Goal: Transaction & Acquisition: Purchase product/service

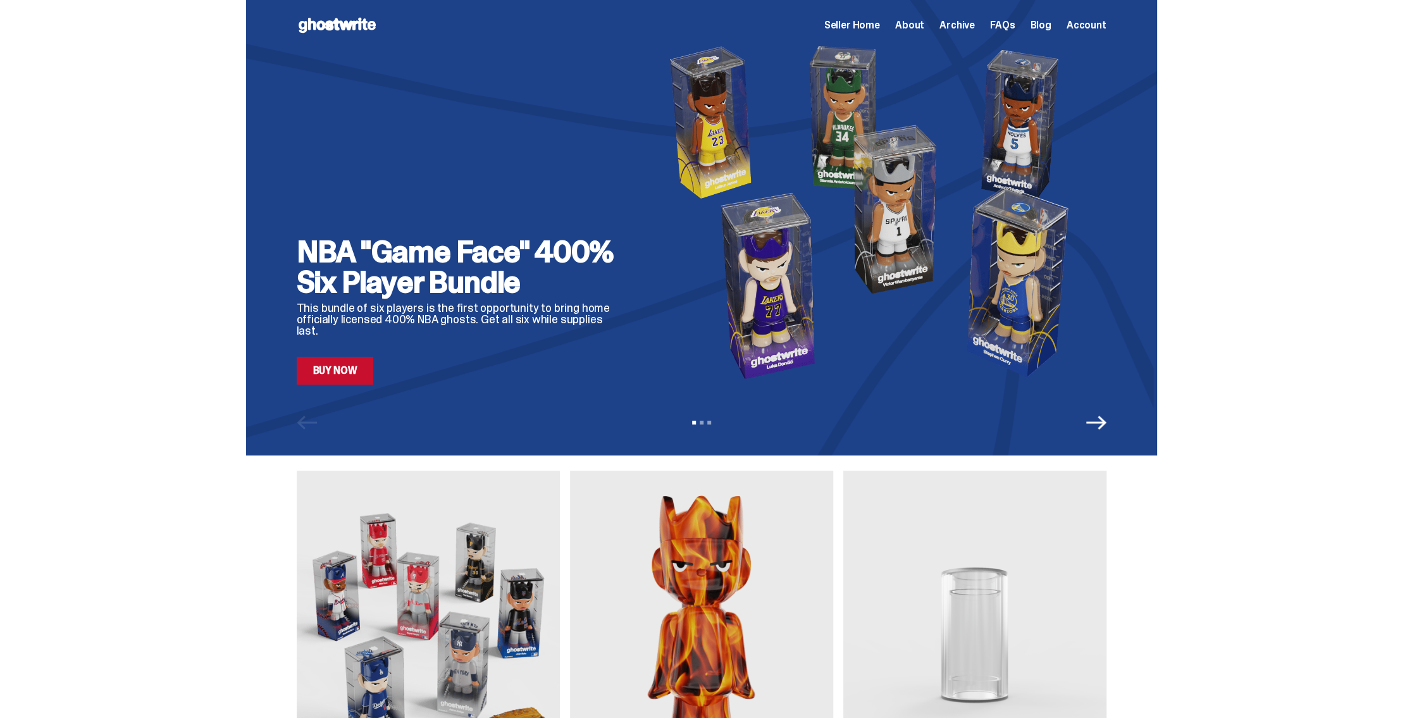
click at [344, 371] on link "Buy Now" at bounding box center [335, 371] width 77 height 28
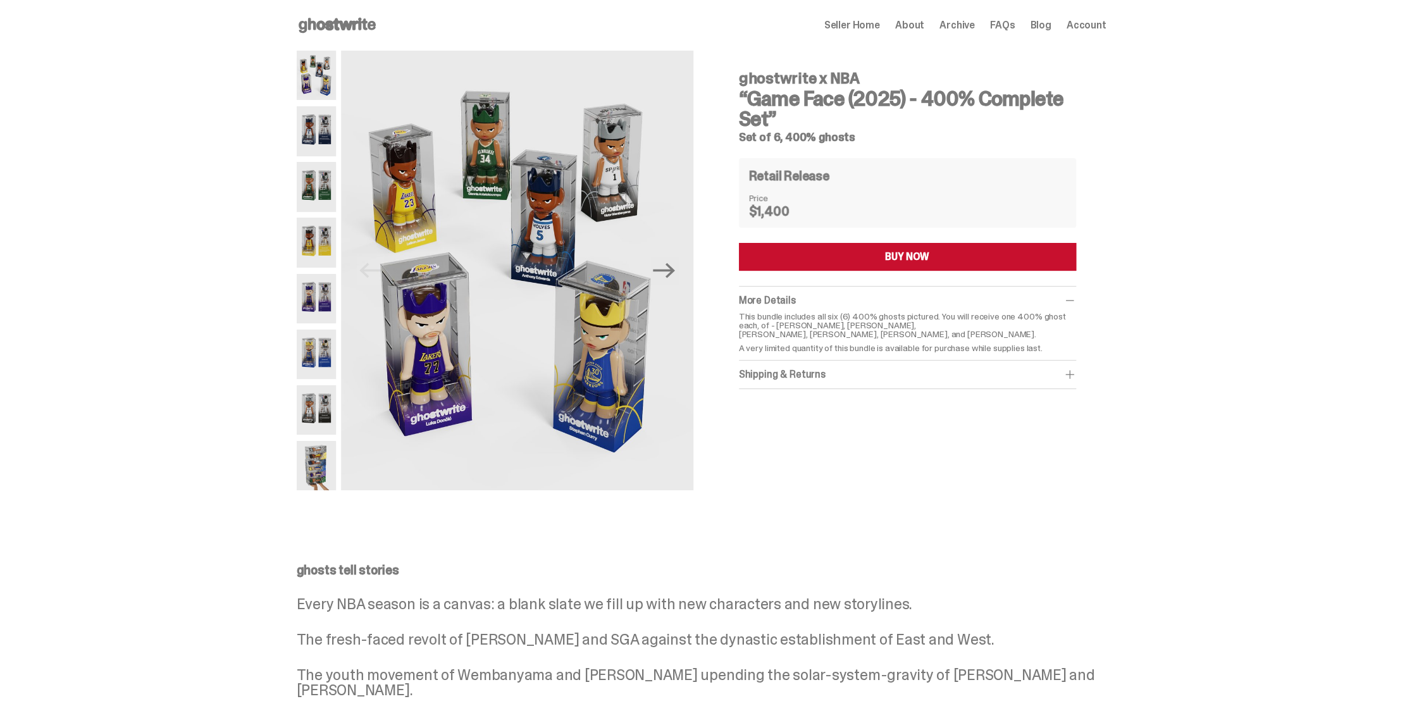
click at [316, 413] on img at bounding box center [317, 409] width 40 height 49
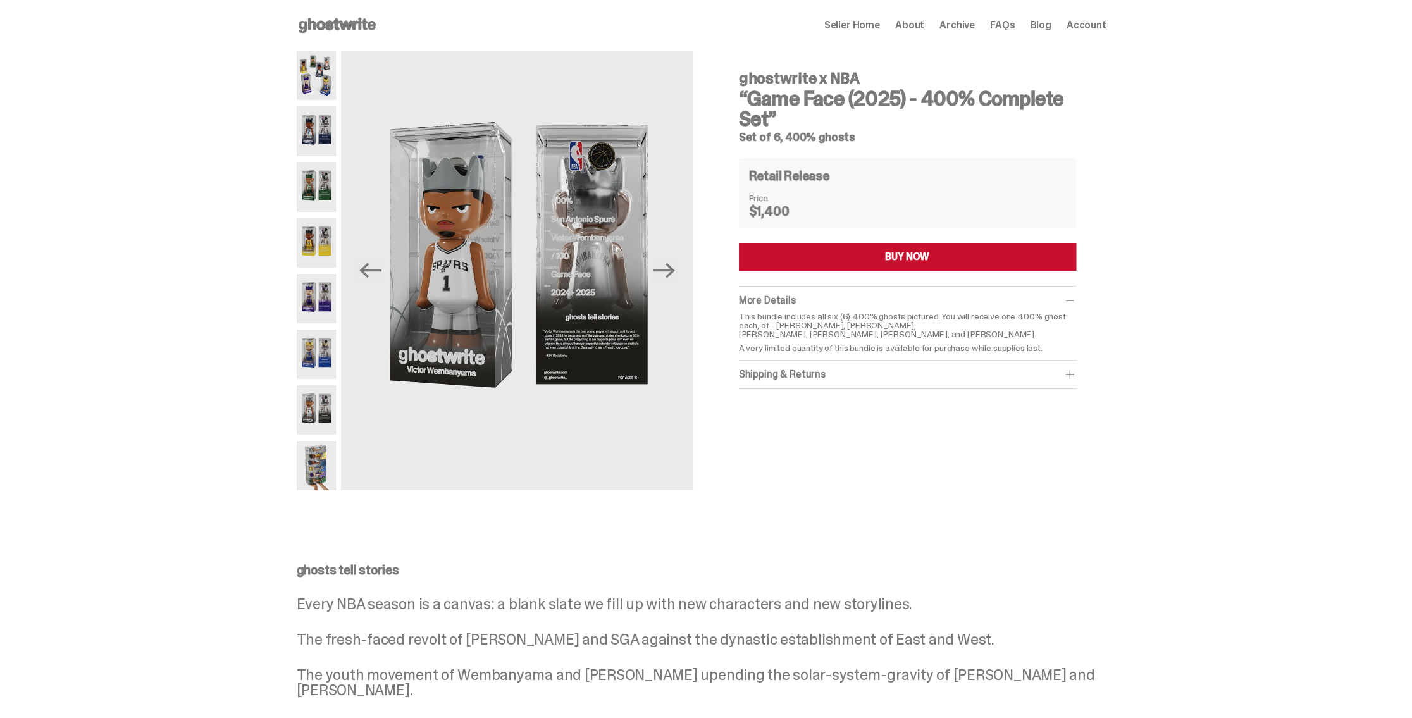
click at [321, 356] on img at bounding box center [317, 353] width 40 height 49
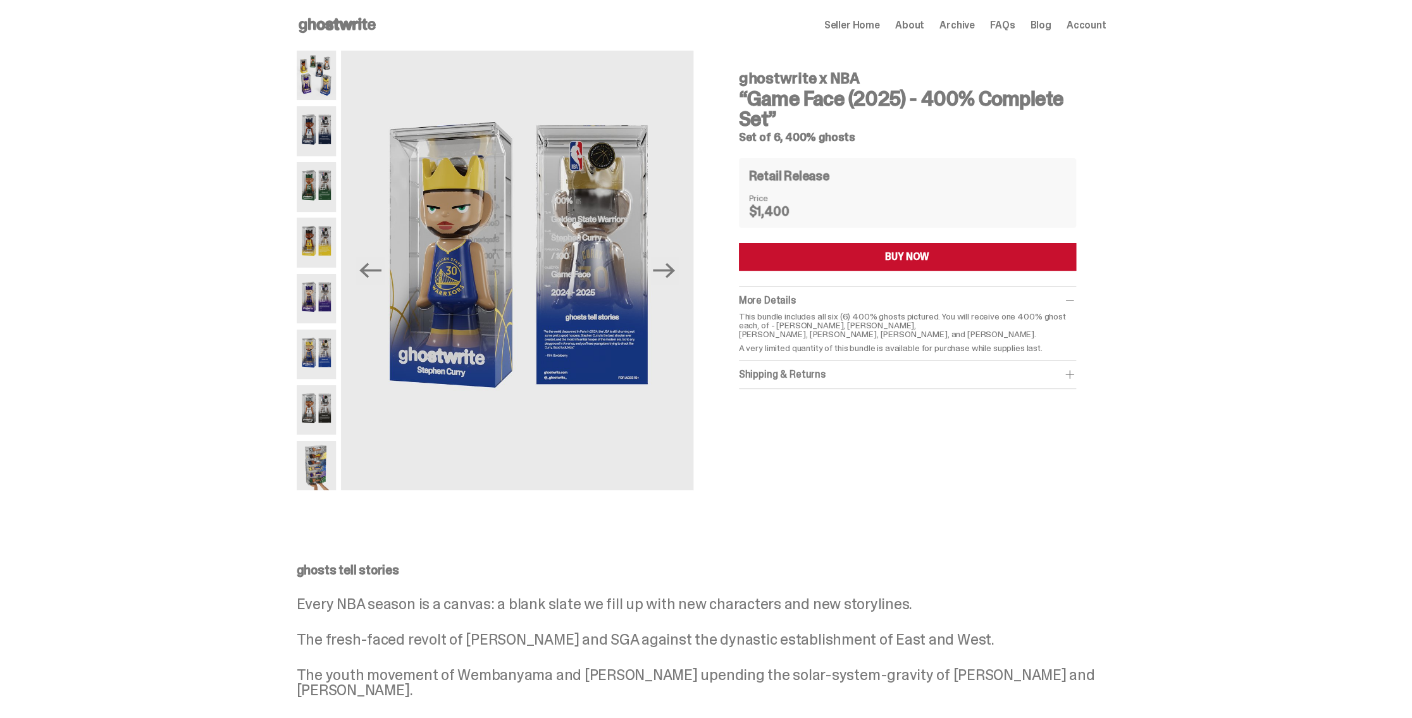
click at [316, 309] on img at bounding box center [317, 298] width 40 height 49
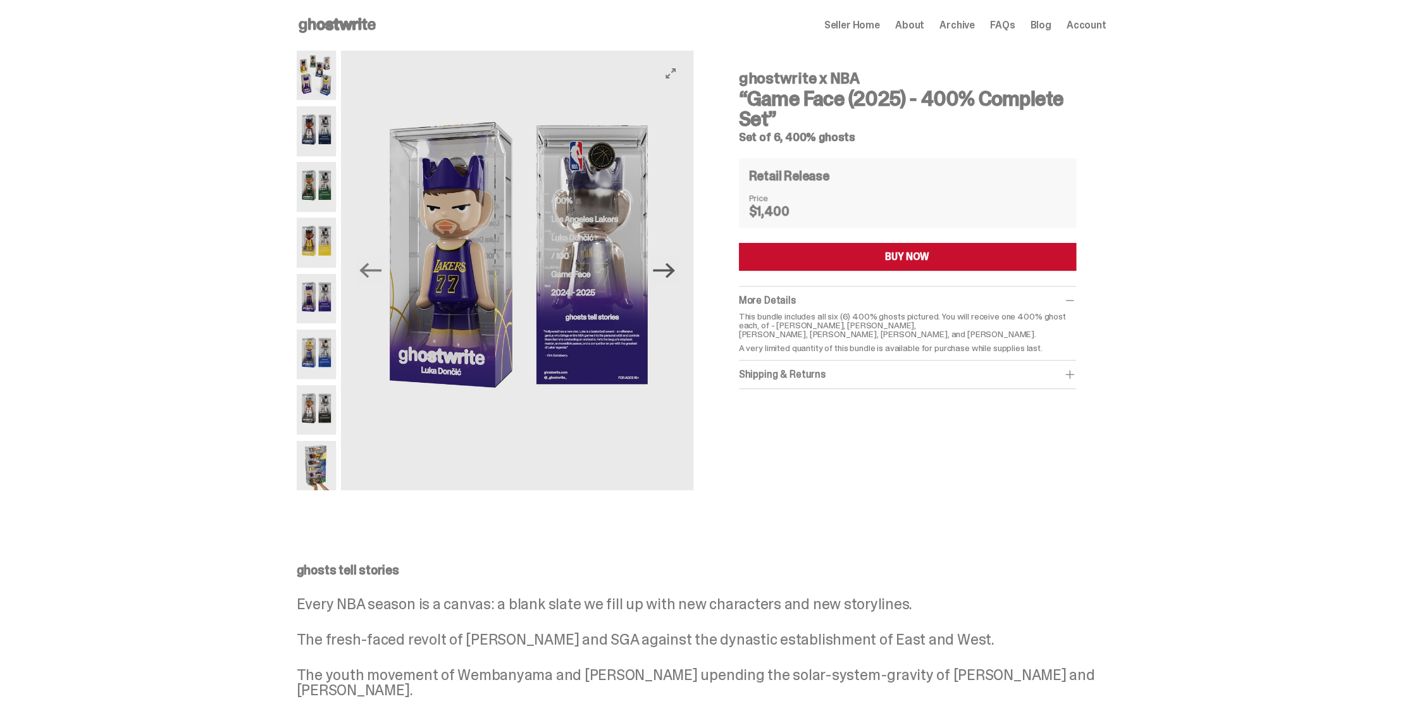
click at [675, 270] on icon "Next" at bounding box center [664, 270] width 22 height 15
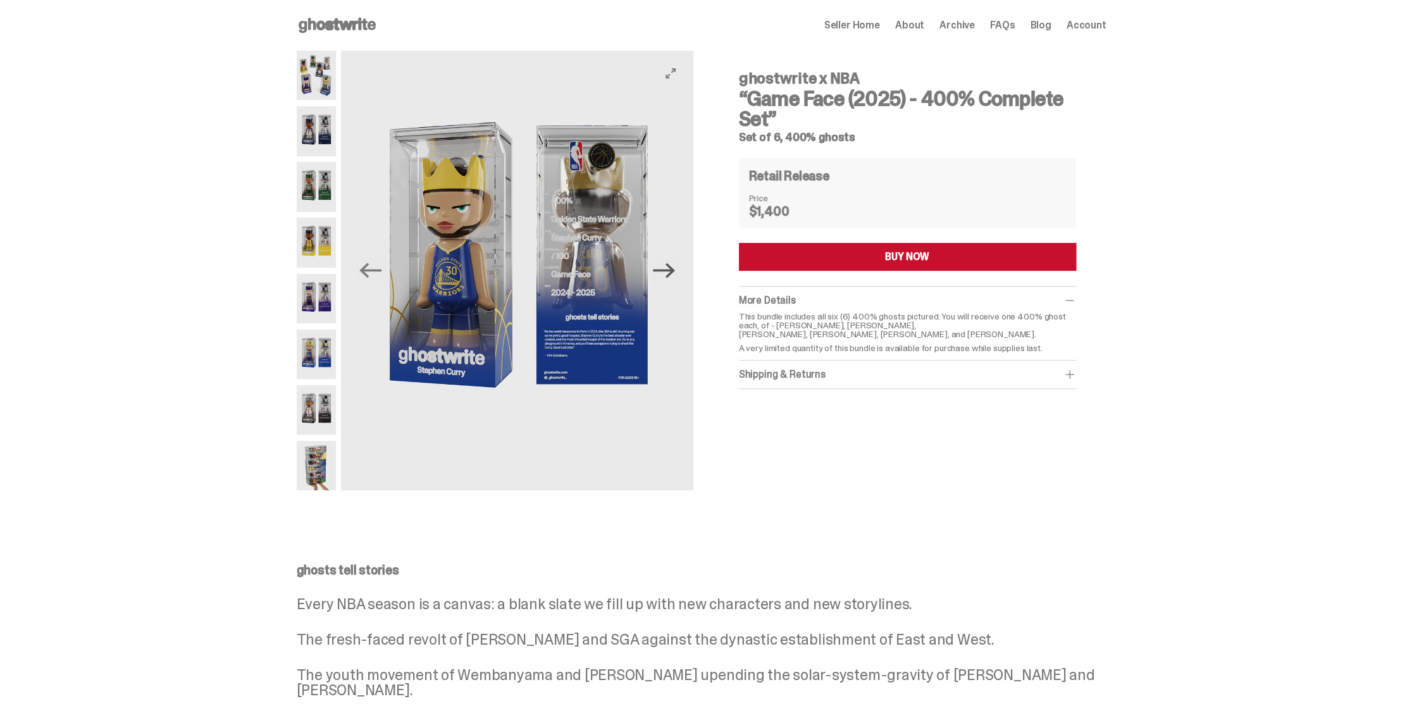
click at [675, 270] on icon "Next" at bounding box center [664, 270] width 22 height 15
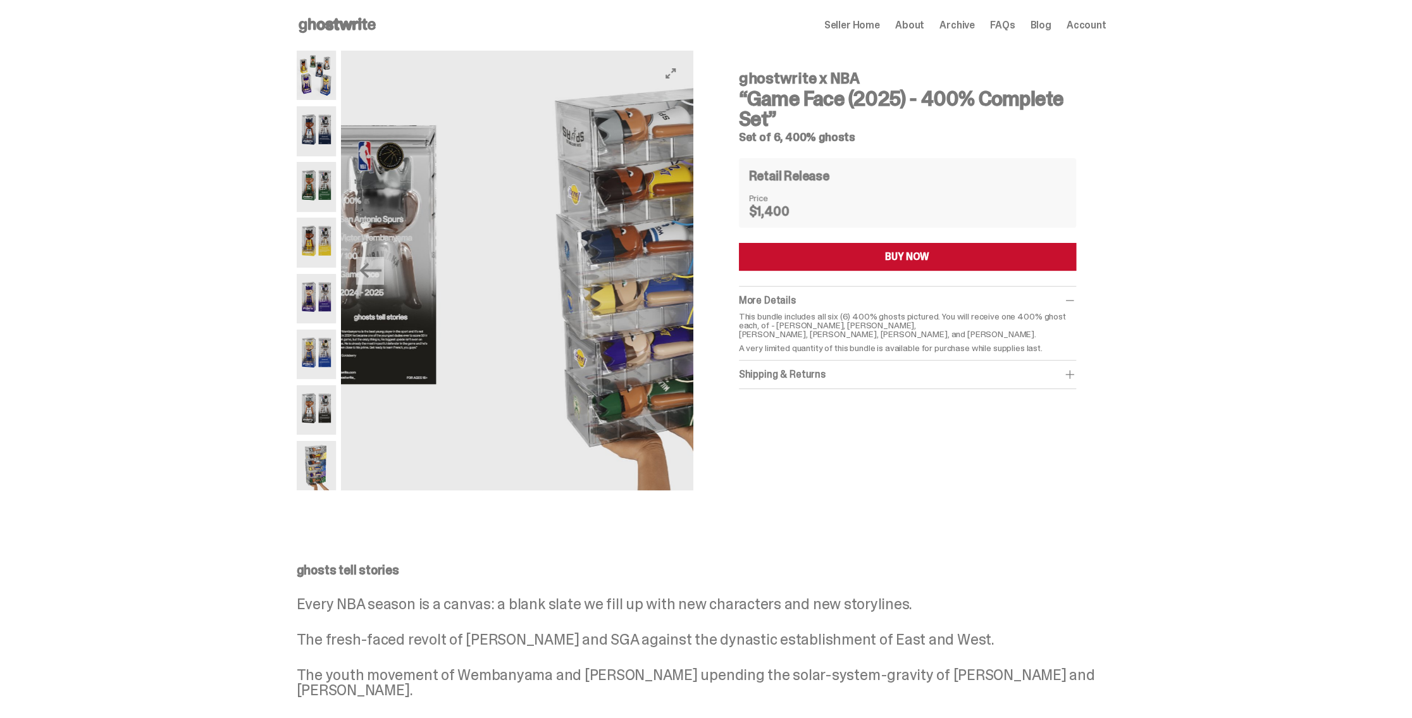
click at [675, 270] on img at bounding box center [657, 271] width 352 height 440
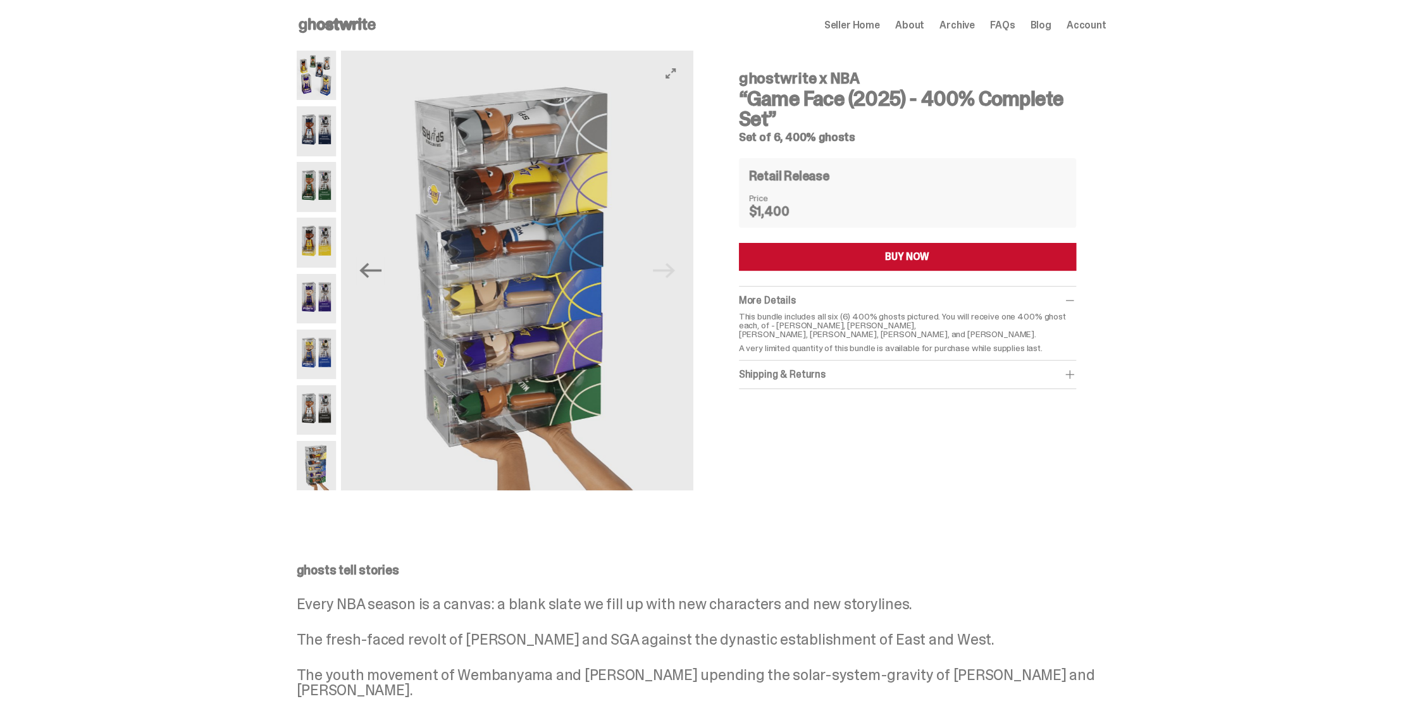
click at [675, 270] on img at bounding box center [518, 271] width 352 height 440
click at [381, 273] on icon "Previous" at bounding box center [370, 270] width 22 height 22
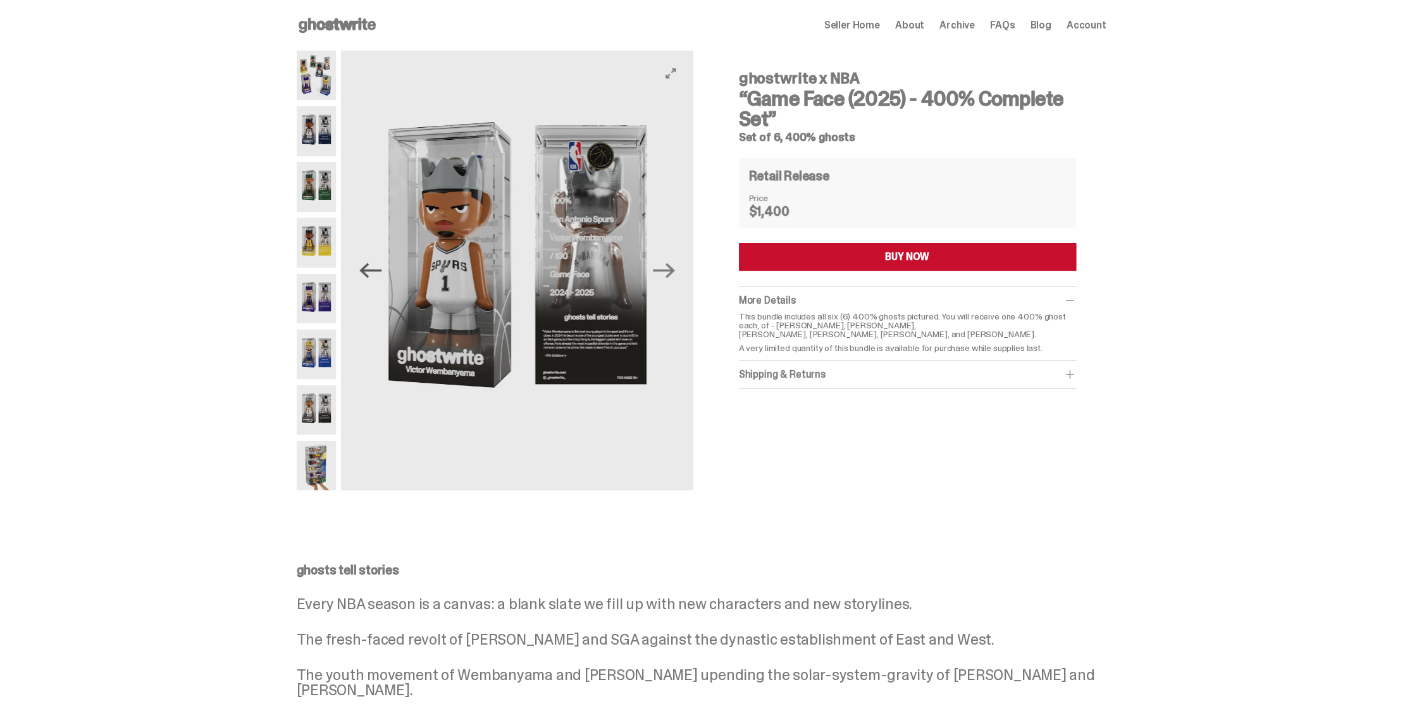
click at [381, 273] on icon "Previous" at bounding box center [370, 270] width 22 height 22
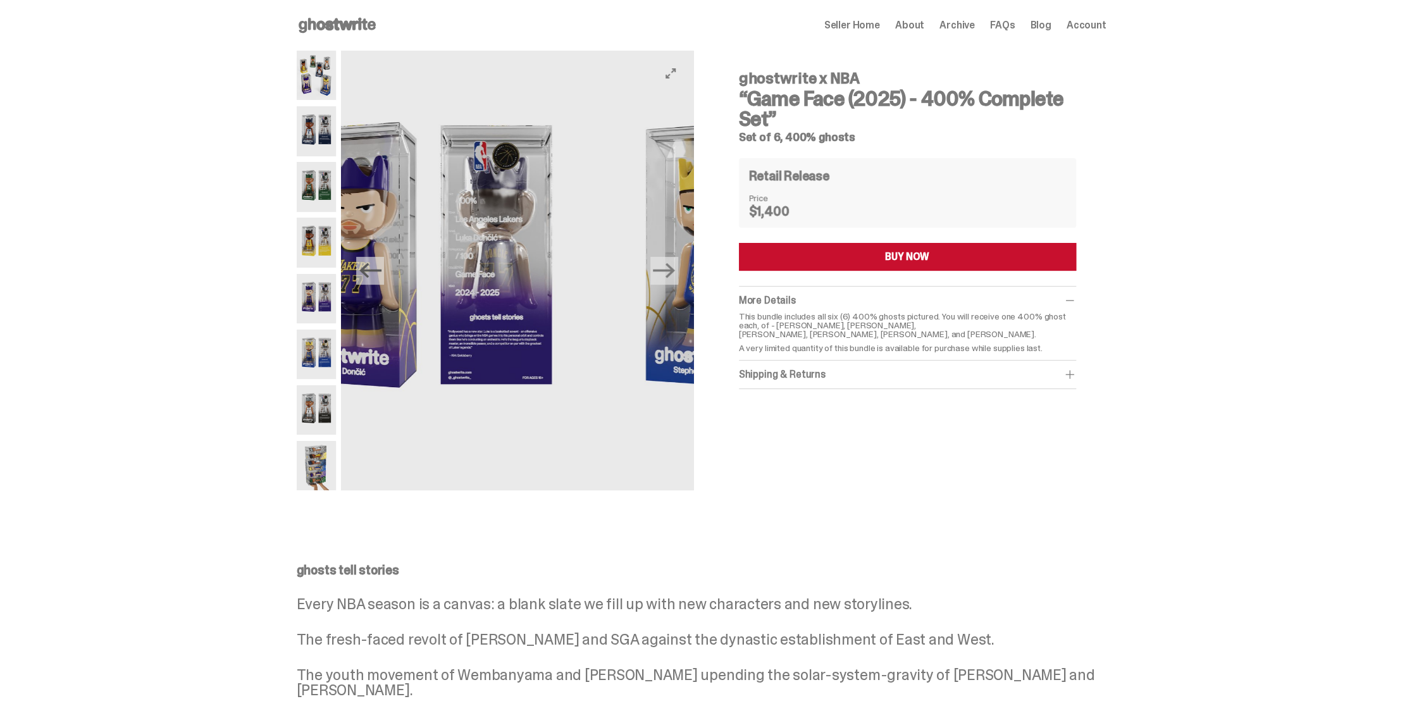
click at [381, 273] on icon "Previous" at bounding box center [370, 270] width 22 height 22
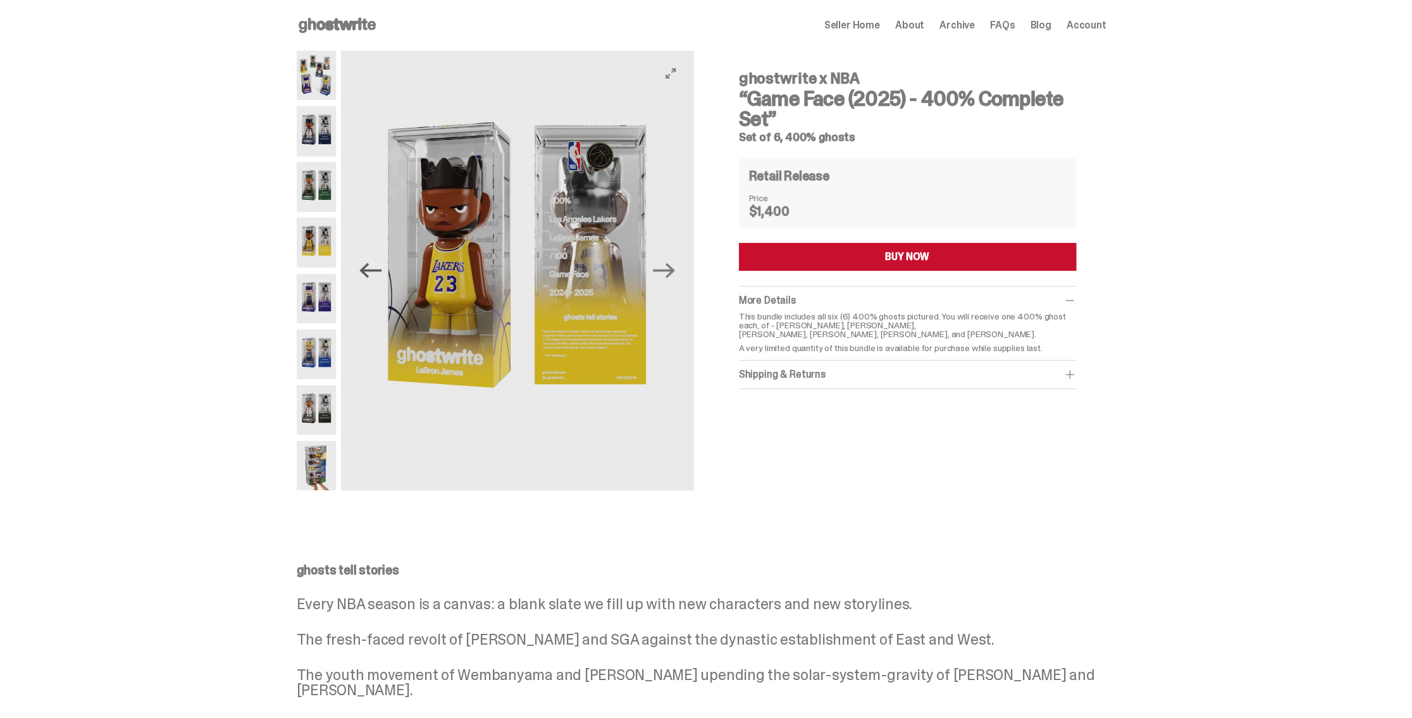
click at [381, 273] on icon "Previous" at bounding box center [370, 270] width 22 height 22
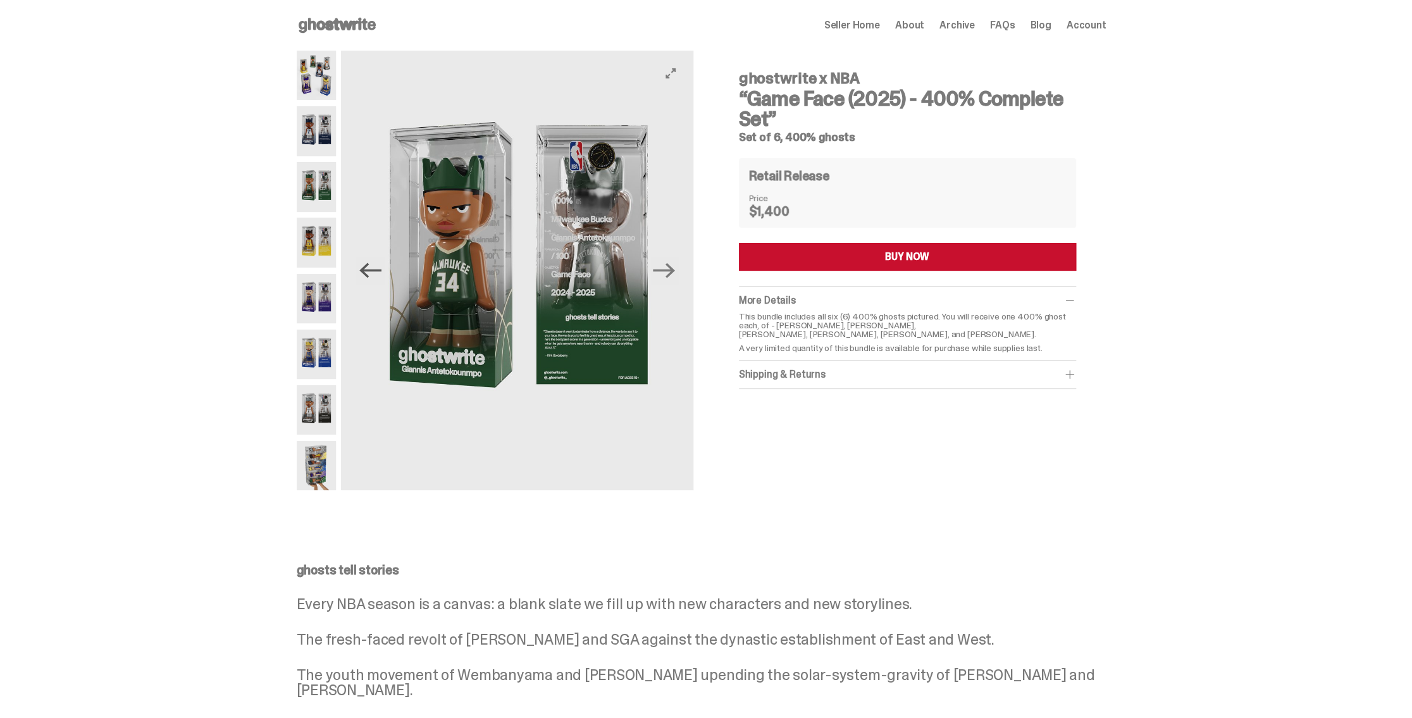
click at [381, 273] on icon "Previous" at bounding box center [370, 270] width 22 height 22
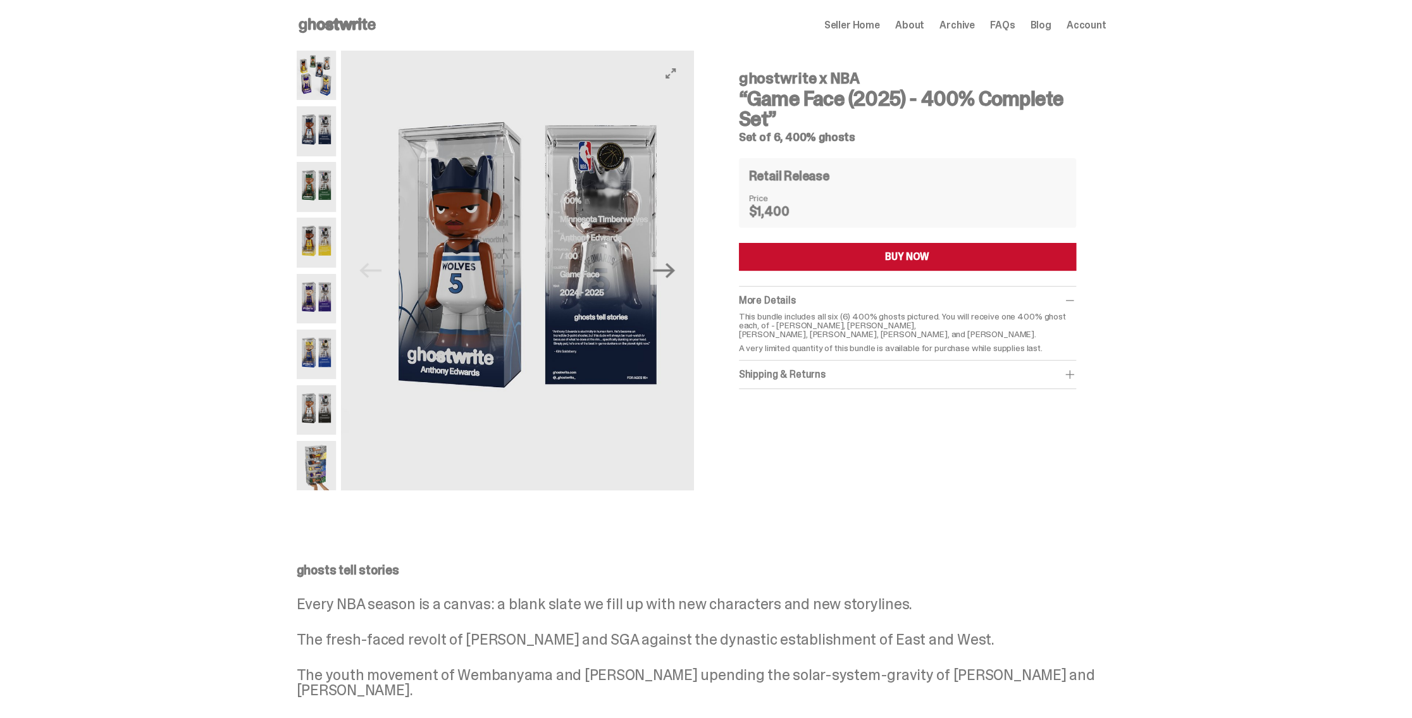
click at [350, 273] on img at bounding box center [174, 271] width 352 height 440
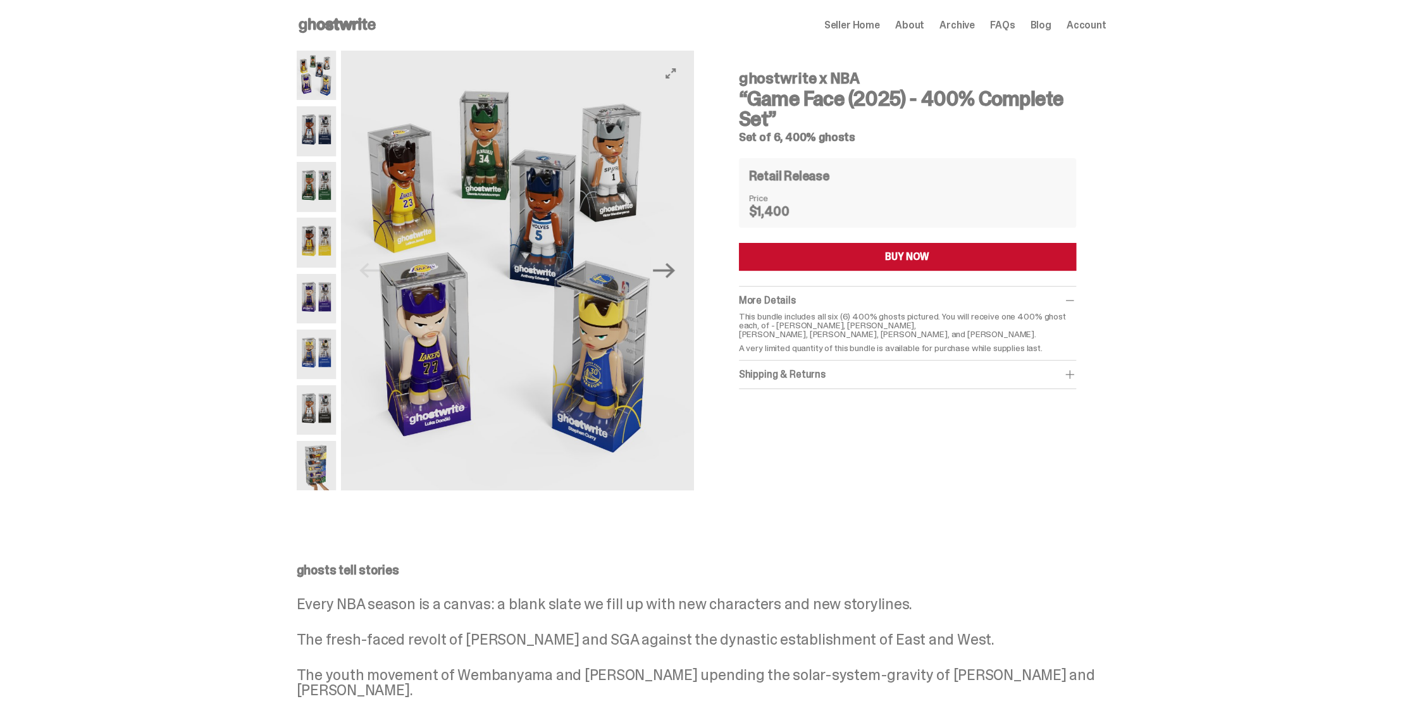
click at [381, 273] on img at bounding box center [516, 271] width 352 height 440
click at [381, 273] on img at bounding box center [517, 271] width 352 height 440
click at [336, 293] on img at bounding box center [317, 298] width 40 height 49
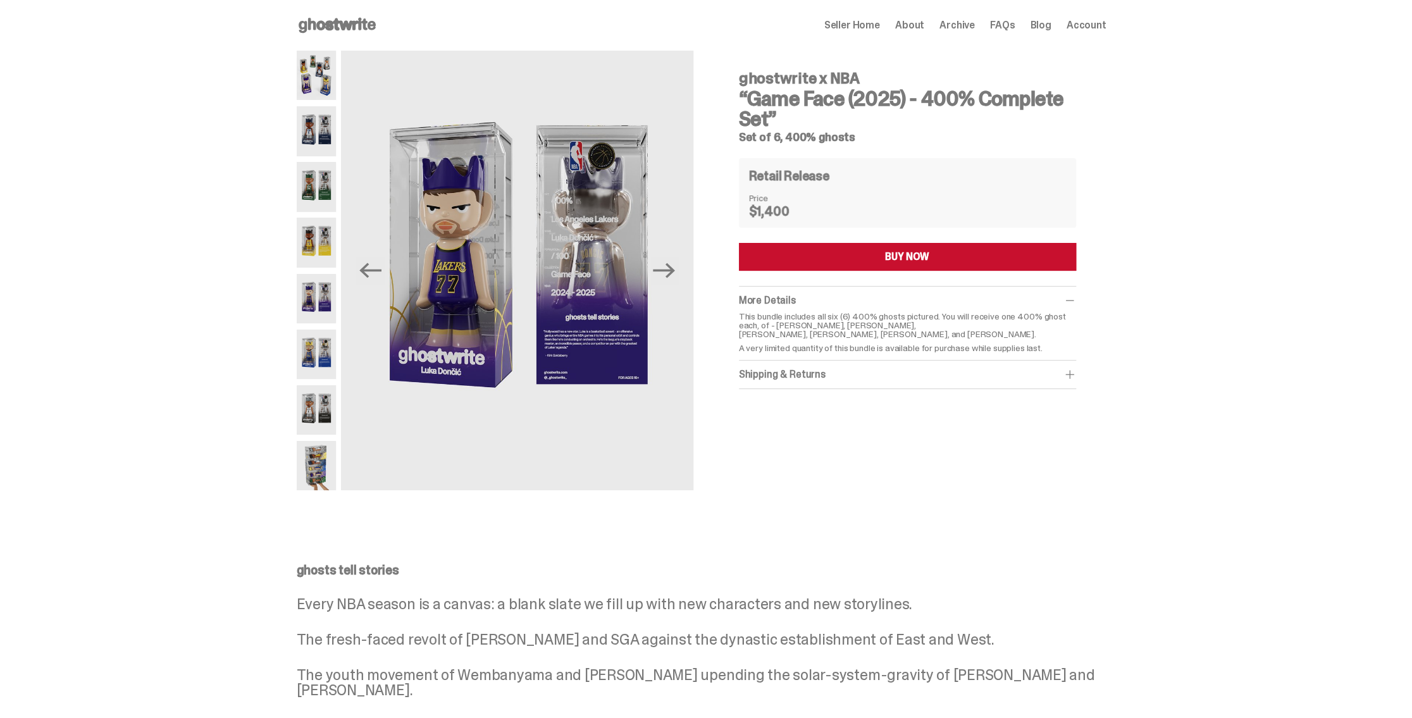
click at [328, 249] on img at bounding box center [317, 242] width 40 height 49
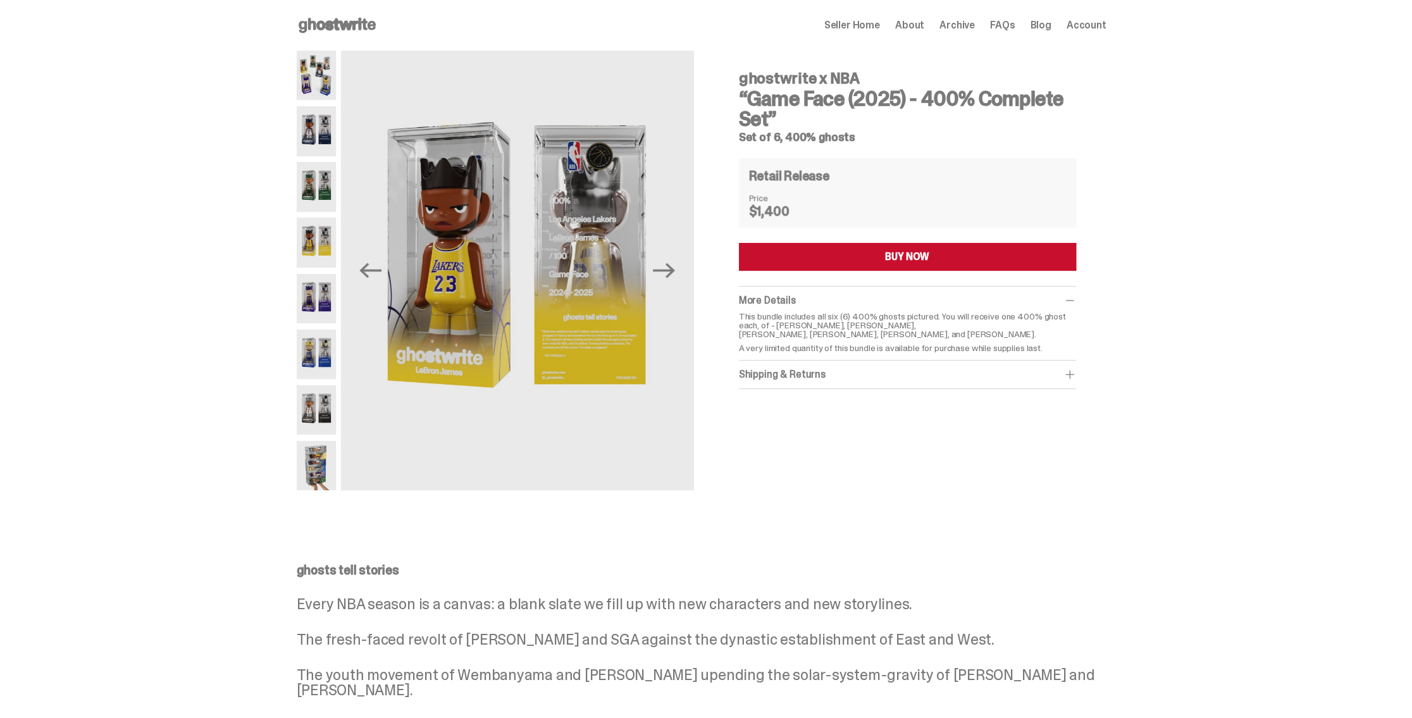
click at [328, 190] on img at bounding box center [317, 186] width 40 height 49
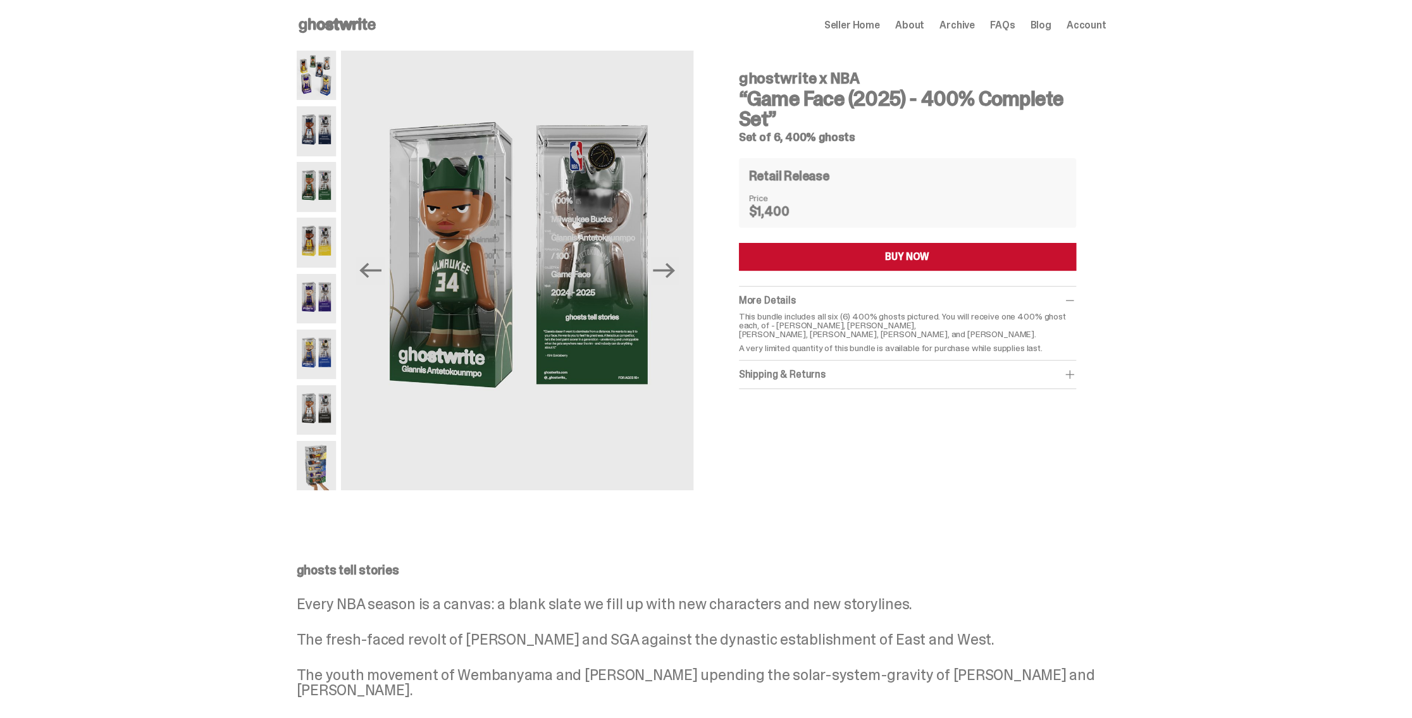
drag, startPoint x: 319, startPoint y: 125, endPoint x: 323, endPoint y: 90, distance: 34.3
click at [320, 124] on img at bounding box center [317, 130] width 40 height 49
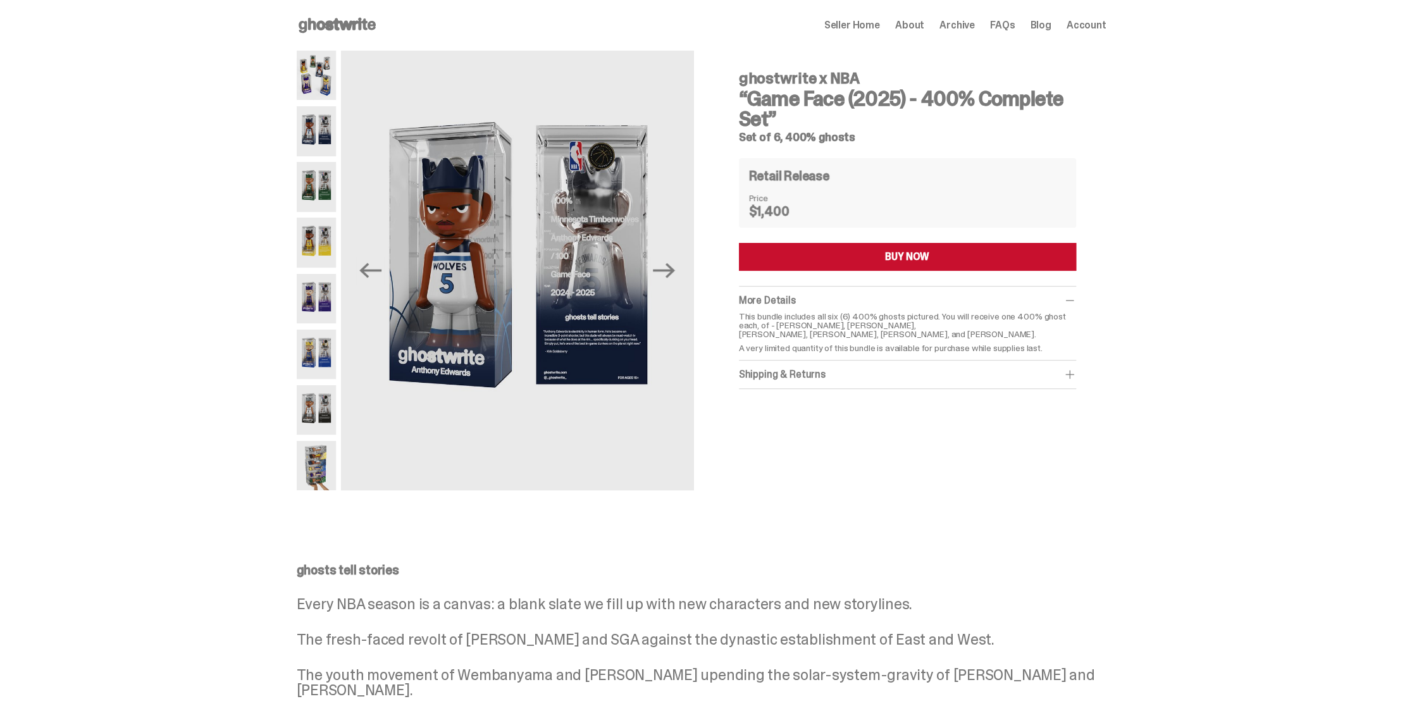
click at [324, 80] on img at bounding box center [317, 75] width 40 height 49
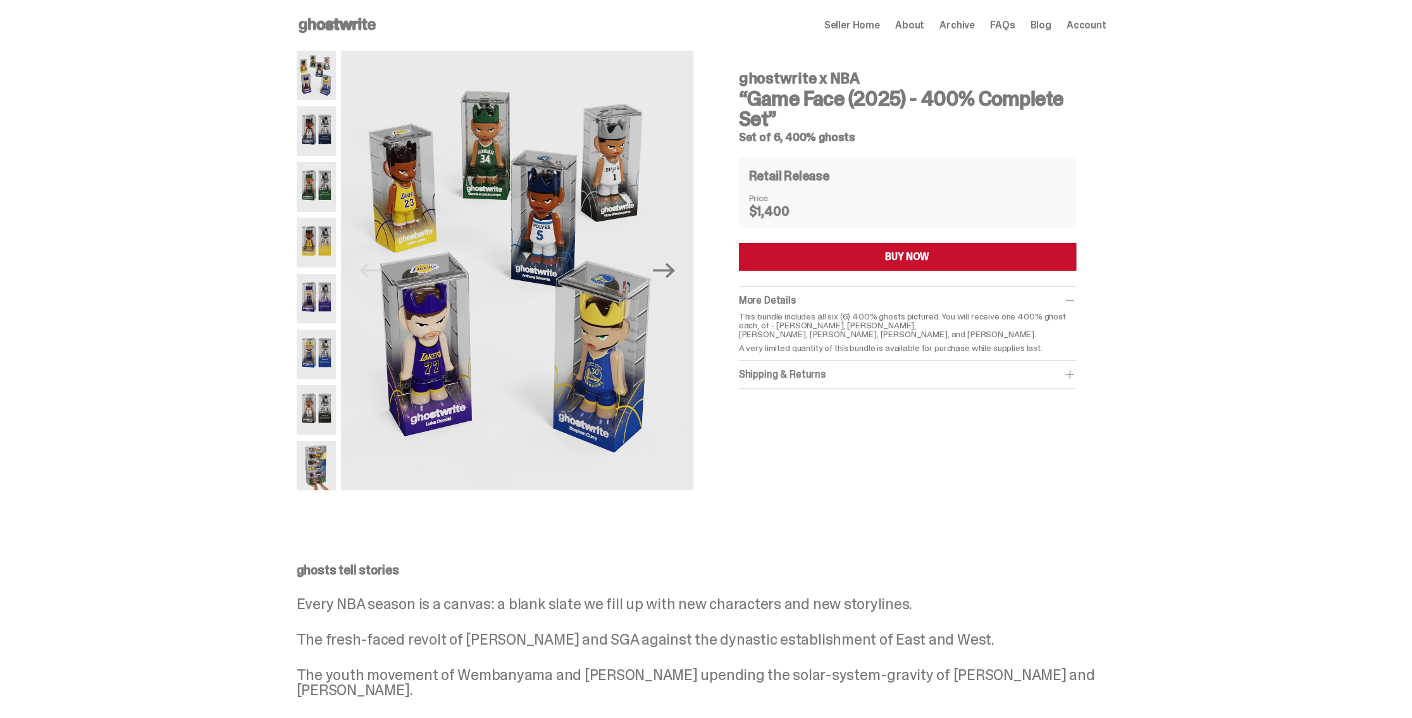
drag, startPoint x: 328, startPoint y: 473, endPoint x: 326, endPoint y: 446, distance: 27.3
click at [328, 473] on img at bounding box center [317, 465] width 40 height 49
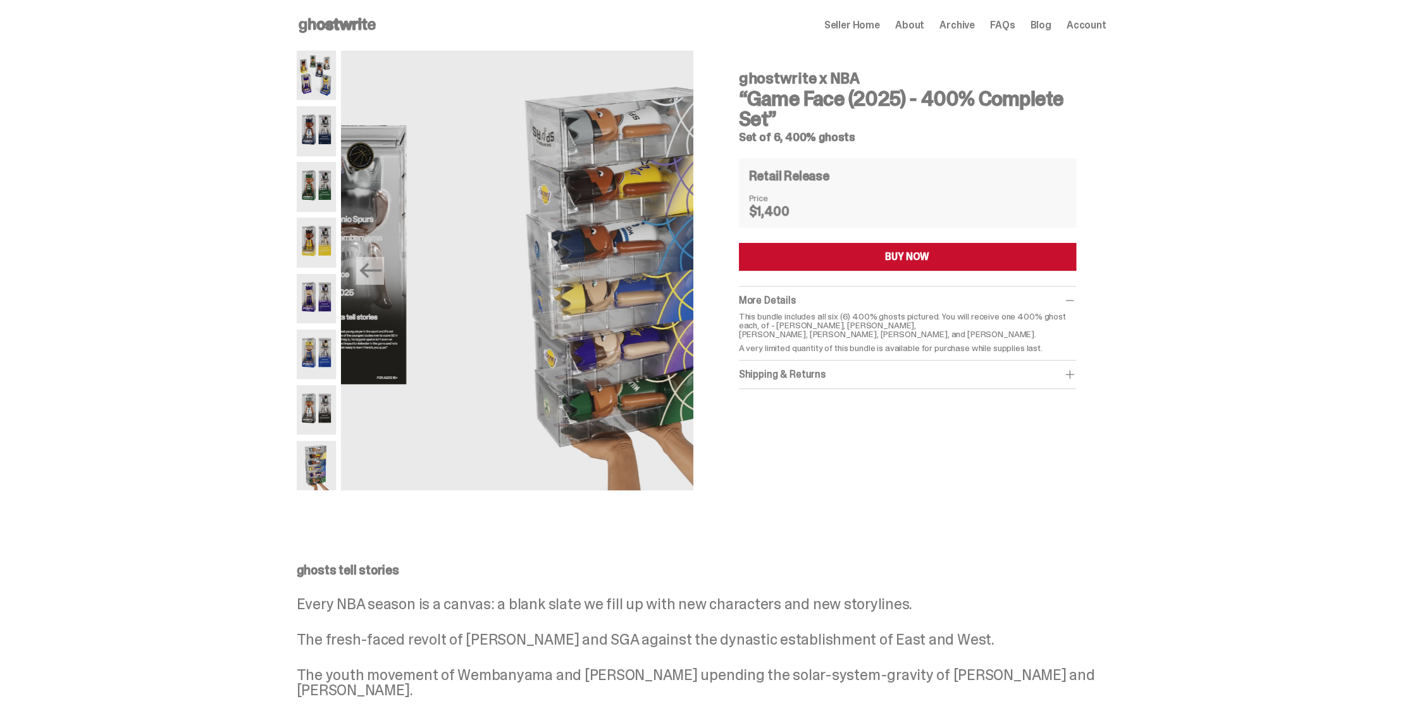
click at [320, 409] on img at bounding box center [317, 409] width 40 height 49
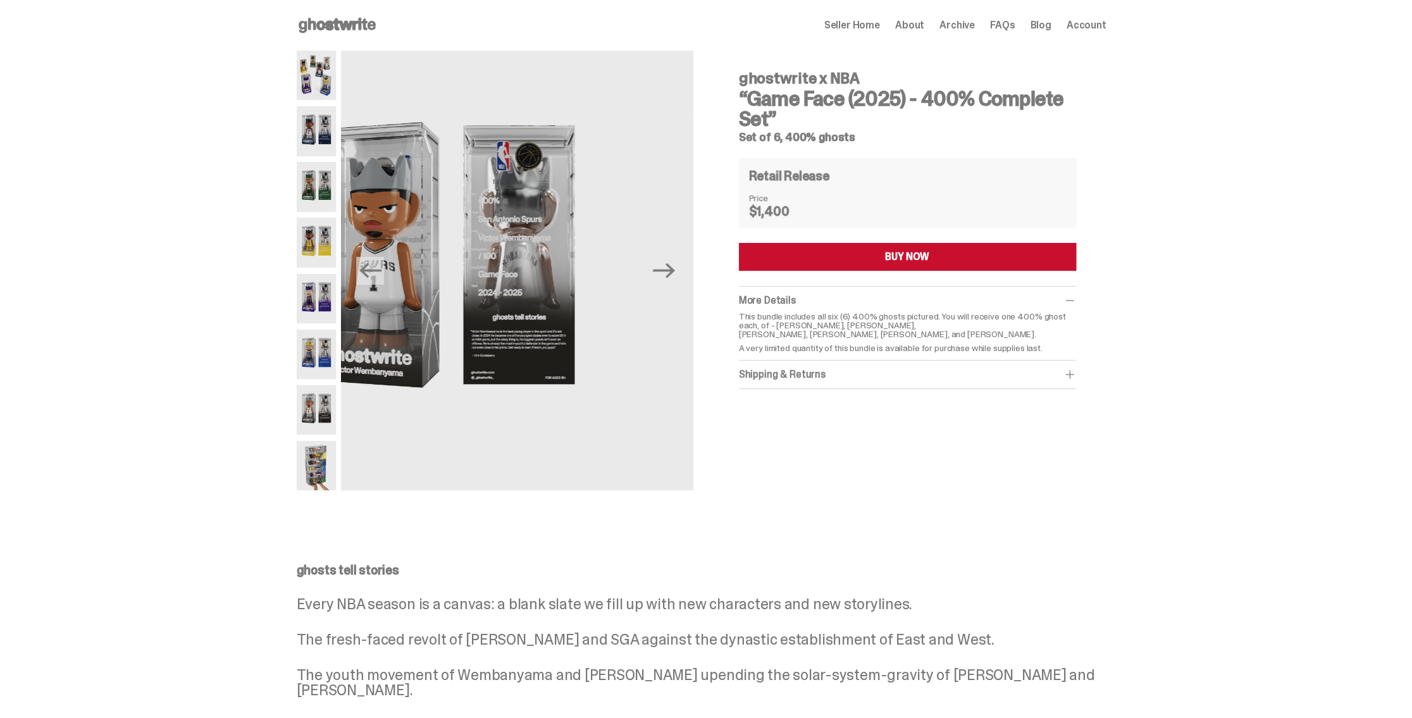
click at [321, 348] on img at bounding box center [317, 353] width 40 height 49
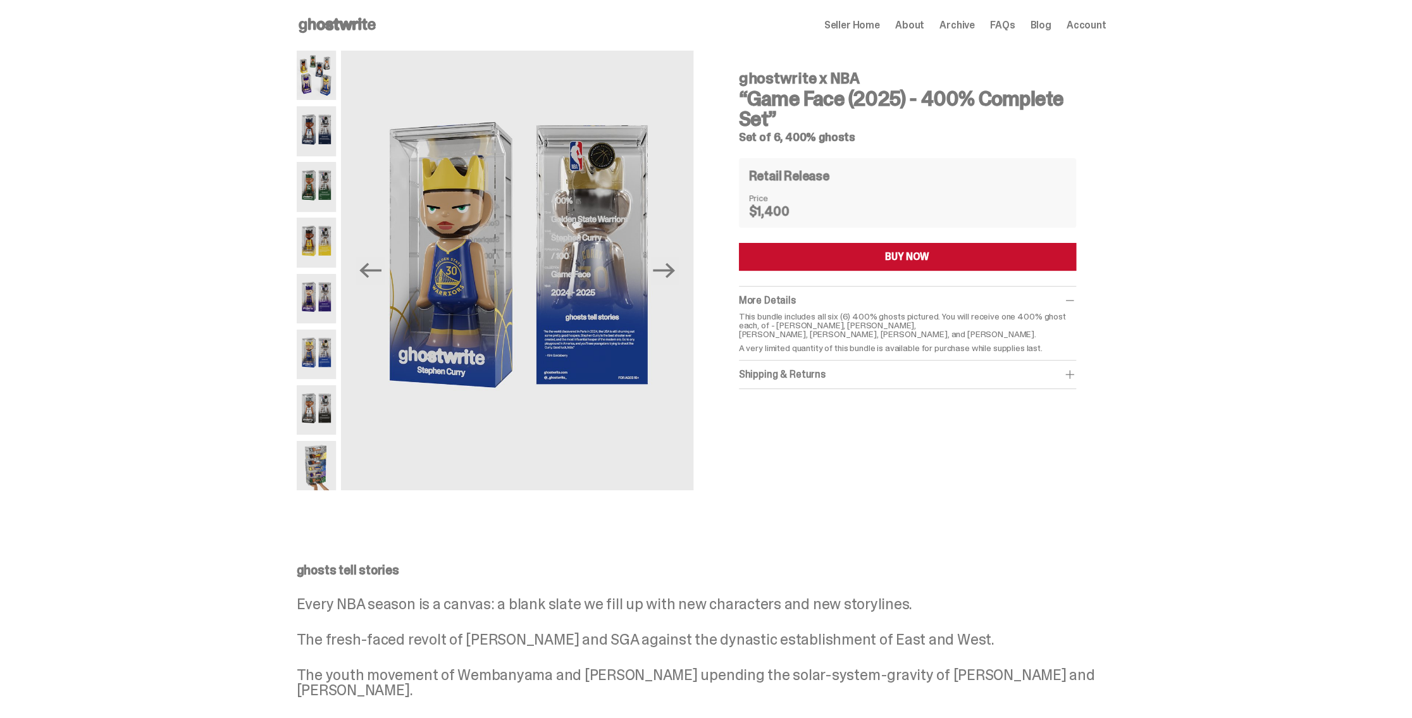
click at [326, 288] on img at bounding box center [317, 298] width 40 height 49
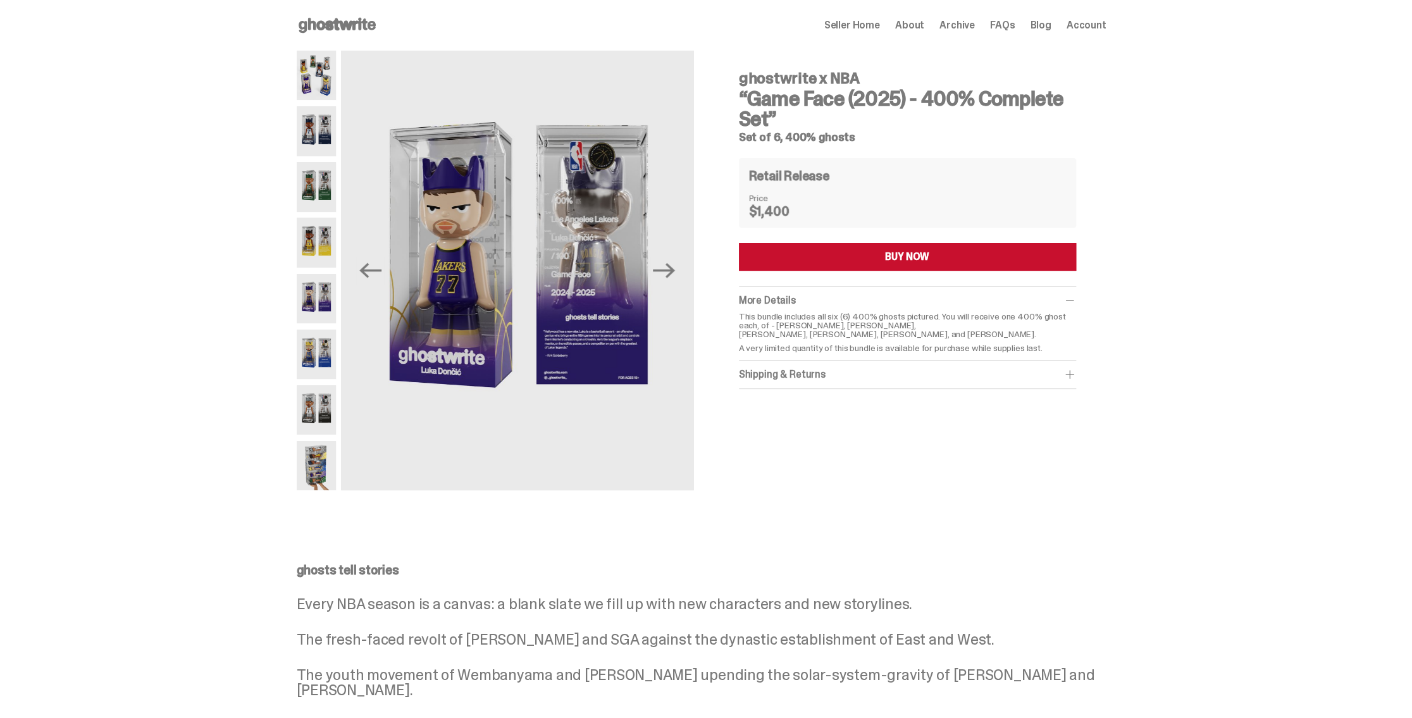
click at [328, 231] on img at bounding box center [317, 242] width 40 height 49
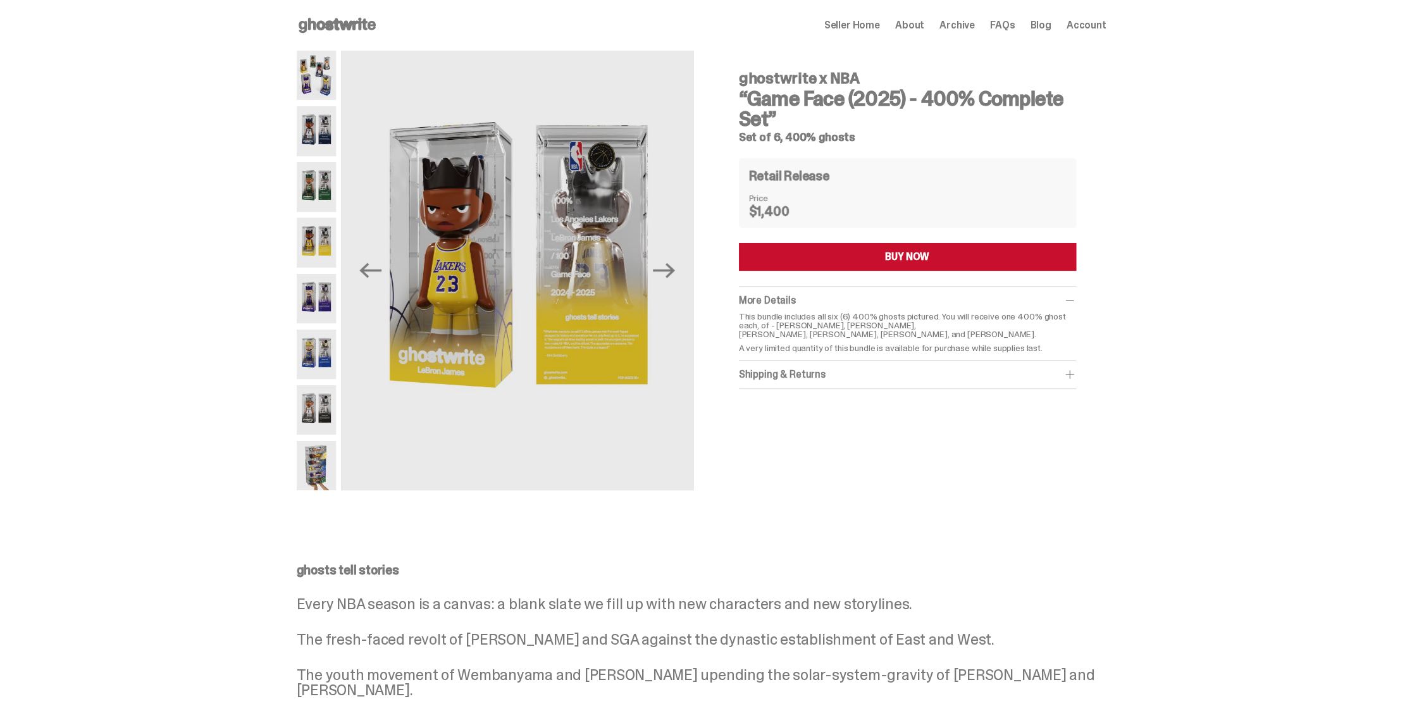
click at [324, 180] on img at bounding box center [317, 186] width 40 height 49
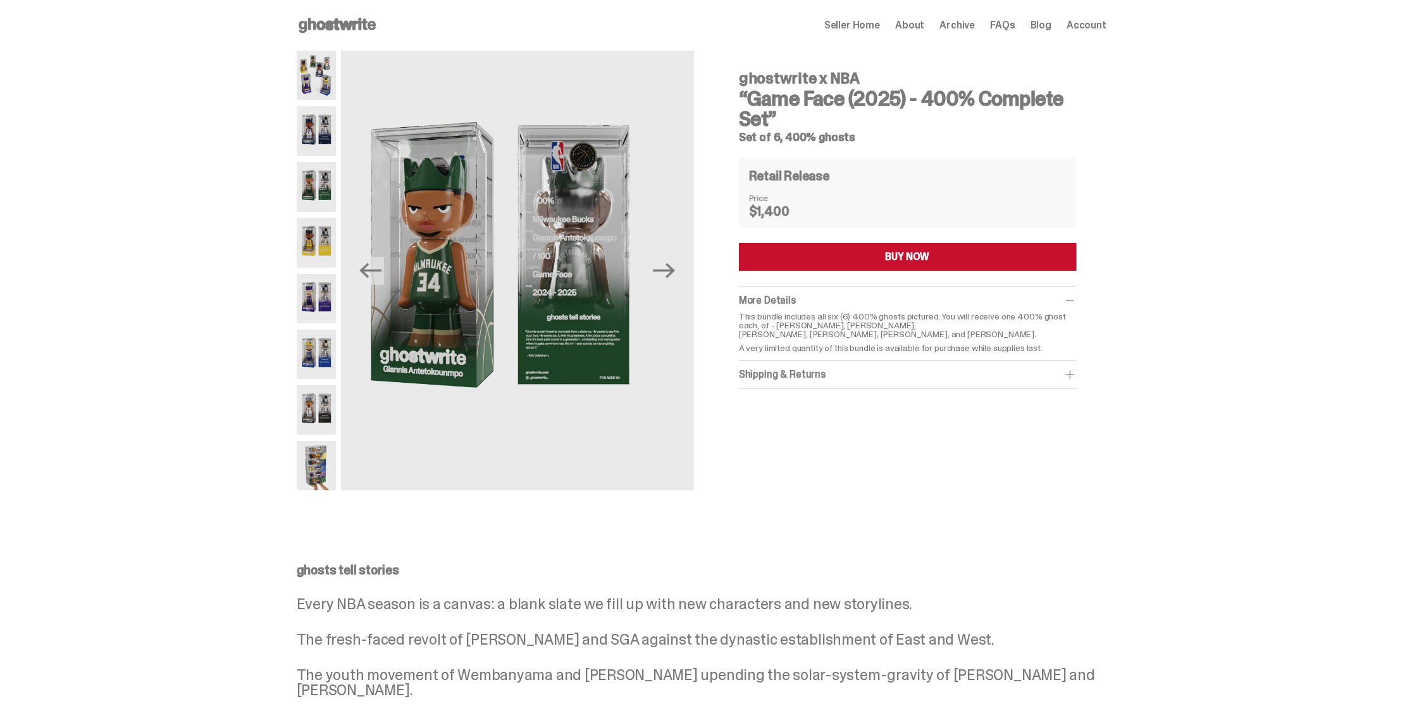
drag, startPoint x: 333, startPoint y: 128, endPoint x: 328, endPoint y: 123, distance: 8.0
click at [333, 128] on img at bounding box center [317, 130] width 40 height 49
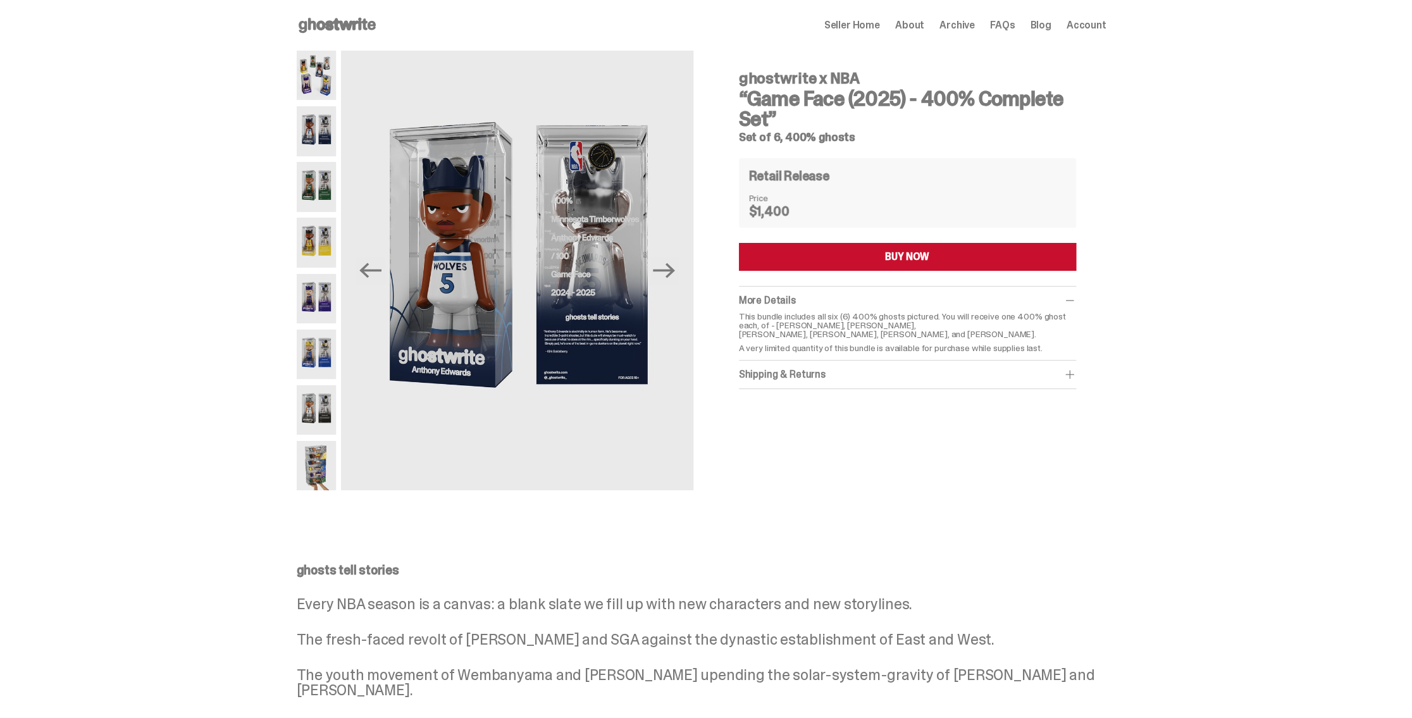
click at [319, 68] on img at bounding box center [317, 75] width 40 height 49
